Goal: Task Accomplishment & Management: Use online tool/utility

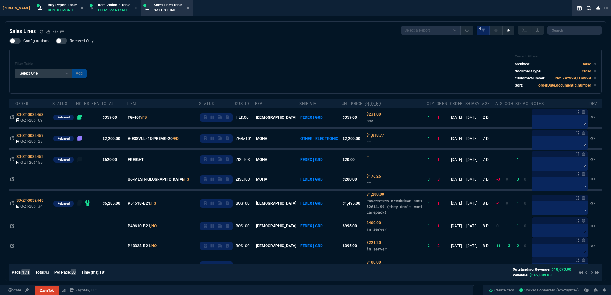
select select "1: BROV"
select select
click at [152, 77] on div "Filter Table Select One Add Filter () Age () ATS () Cond (itemVariantCode) Cust…" at bounding box center [306, 71] width 582 height 34
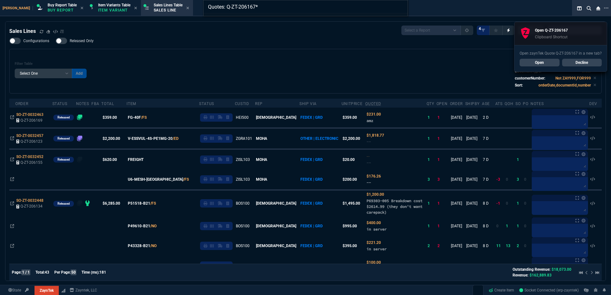
type input "Quotes: Q-ZT-206167"
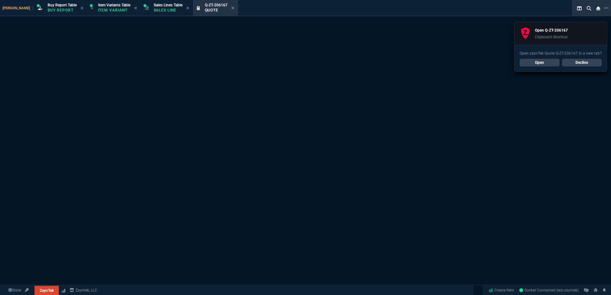
click at [590, 63] on link "Decline" at bounding box center [582, 63] width 40 height 8
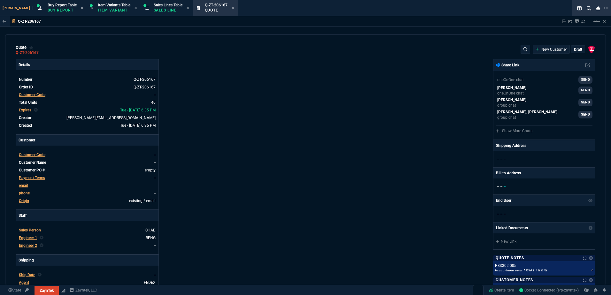
type input "4"
type input "95"
type input "10"
type input "95"
type input "26"
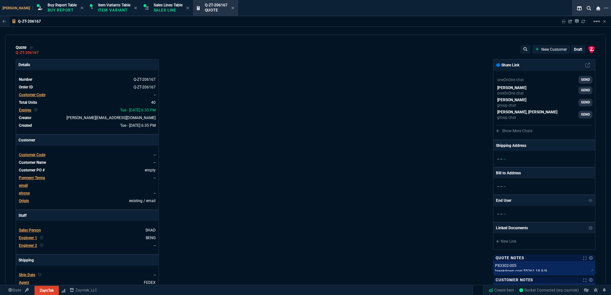
type input "25"
type input "46"
type input "180"
type input "2"
type input "5"
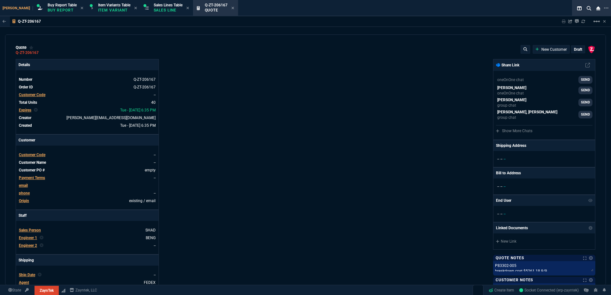
type input "17"
type input "60"
type input "-2"
type input "-1"
type input "29"
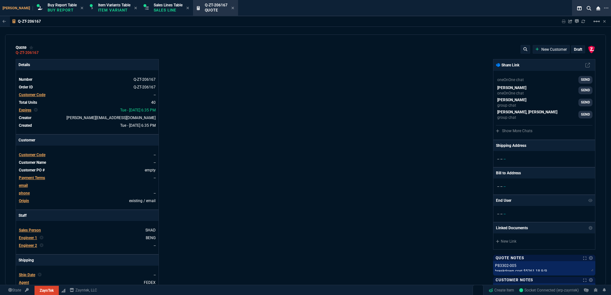
type input "25"
type input "35"
type input "600"
type input "6"
type input "10"
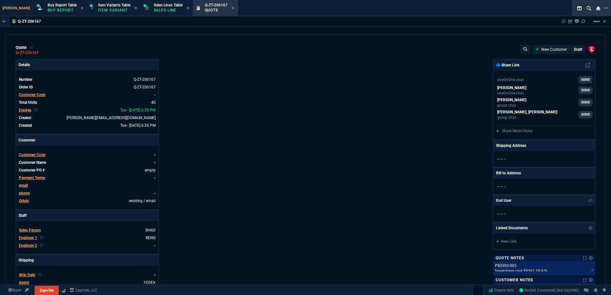
type input "0"
type input "73"
type input "80"
type input "0"
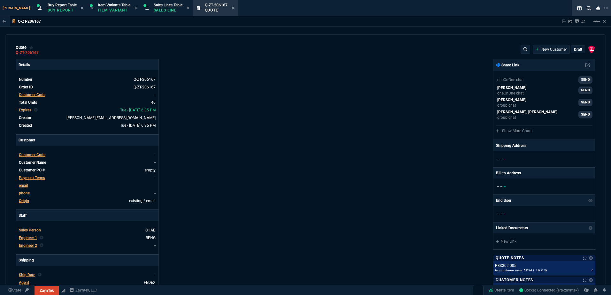
type input "0"
type input "29"
type input "200"
type input "70"
type input "150"
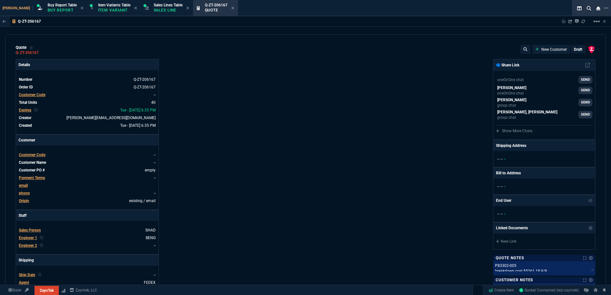
type input "0"
type input "8"
type input "5"
type input "43"
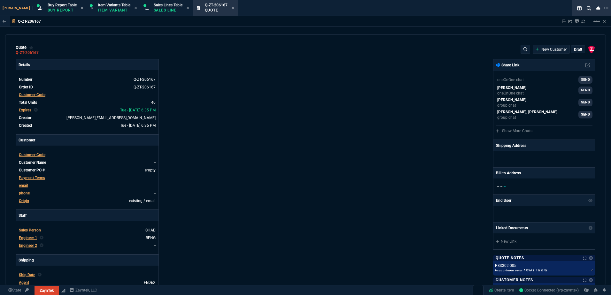
type input "75"
type input "80"
type input "4"
type input "60"
type input "45"
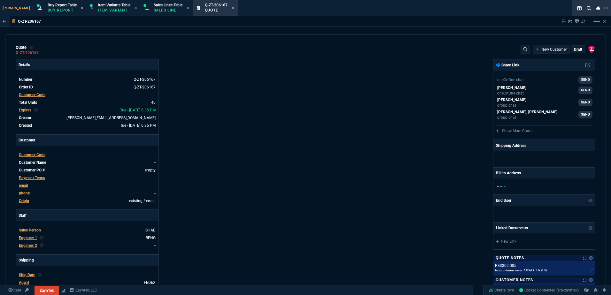
type input "43"
type input "75"
type input "0"
type input "12"
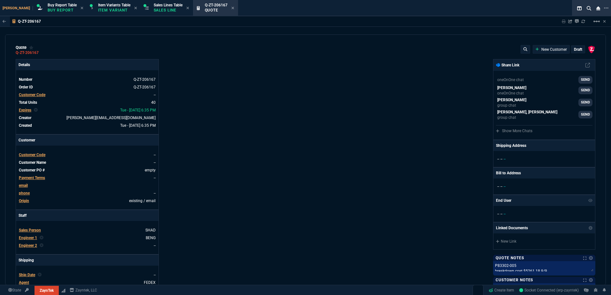
type input "446"
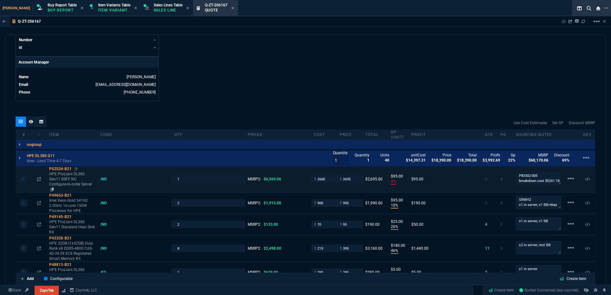
type input "59"
type input "48"
type input "29"
type input "84"
type input "53"
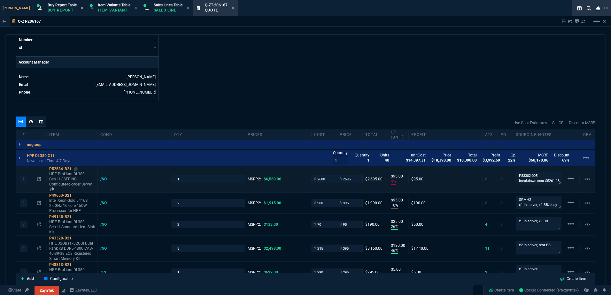
type input "78"
type input "47"
type input "81"
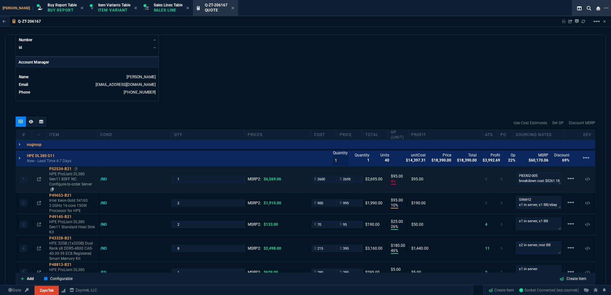
type input "79"
type input "46"
type input "47"
type input "73"
type input "56"
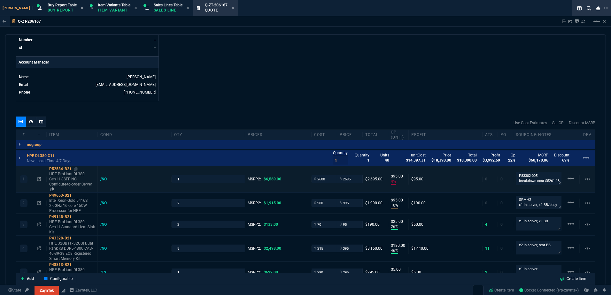
type input "46"
type input "43"
type input "81"
type input "55"
type input "54"
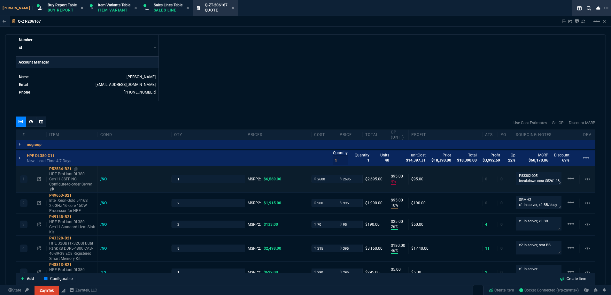
type input "56"
type input "47"
click at [74, 170] on icon at bounding box center [76, 169] width 4 height 4
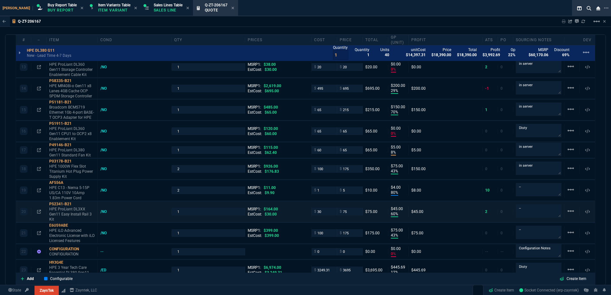
scroll to position [703, 0]
